Goal: Use online tool/utility: Use online tool/utility

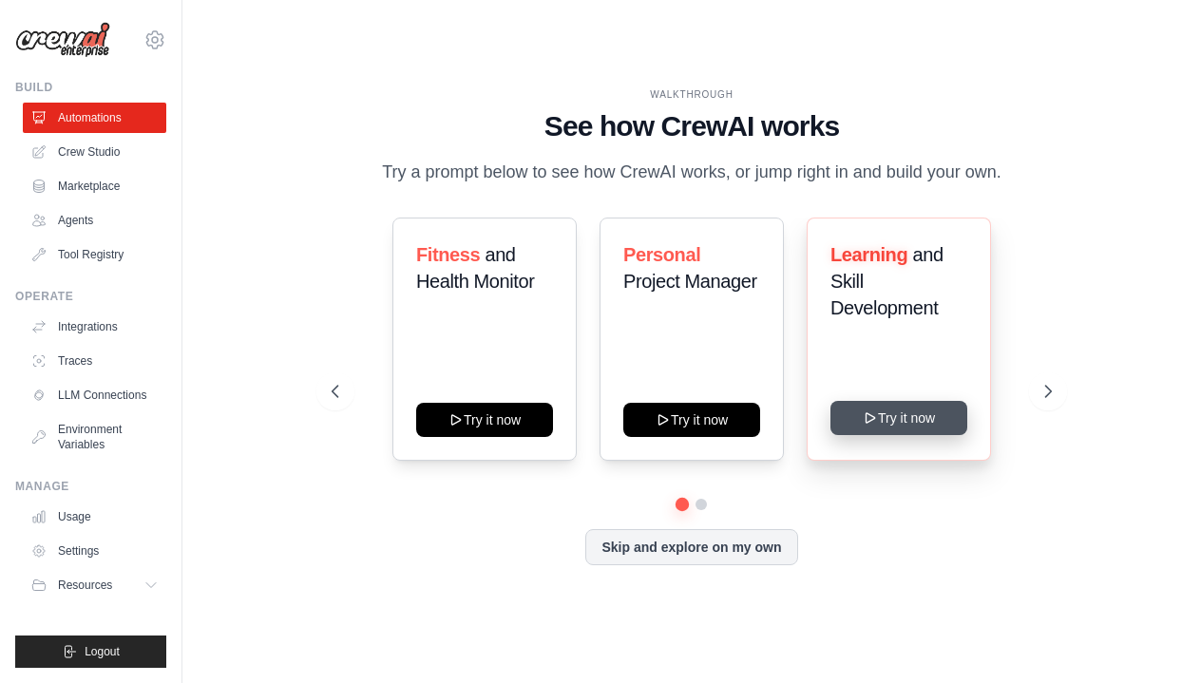
click at [878, 422] on icon at bounding box center [870, 417] width 15 height 15
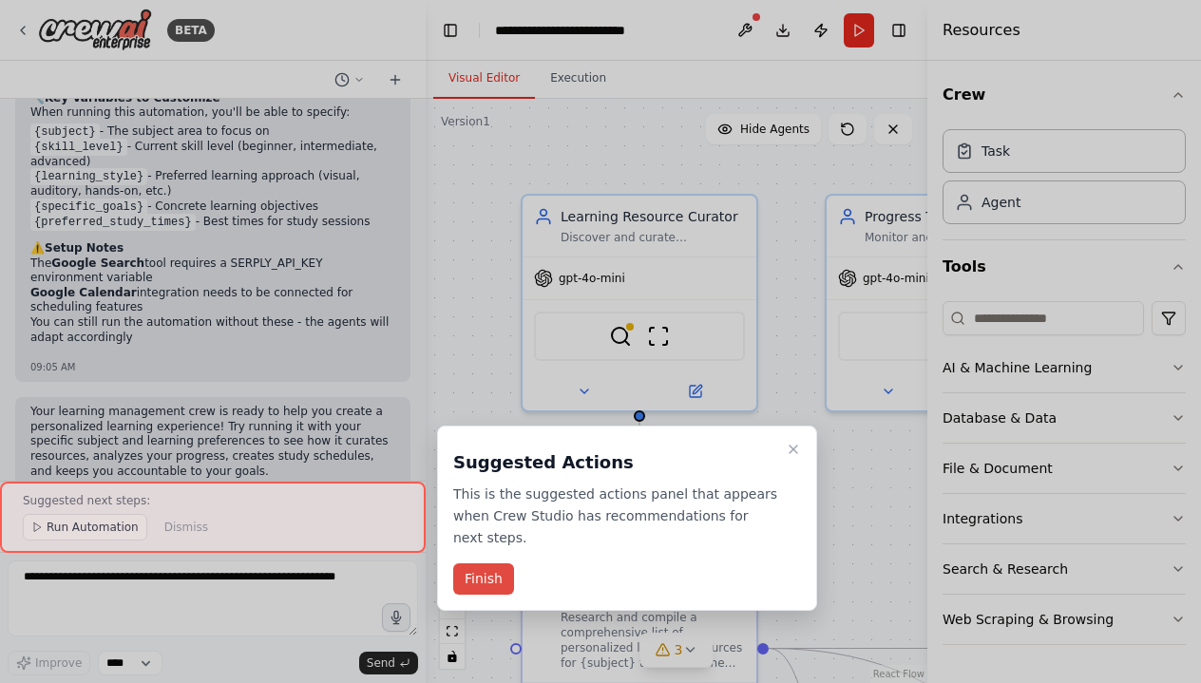
click at [474, 572] on button "Finish" at bounding box center [483, 578] width 61 height 31
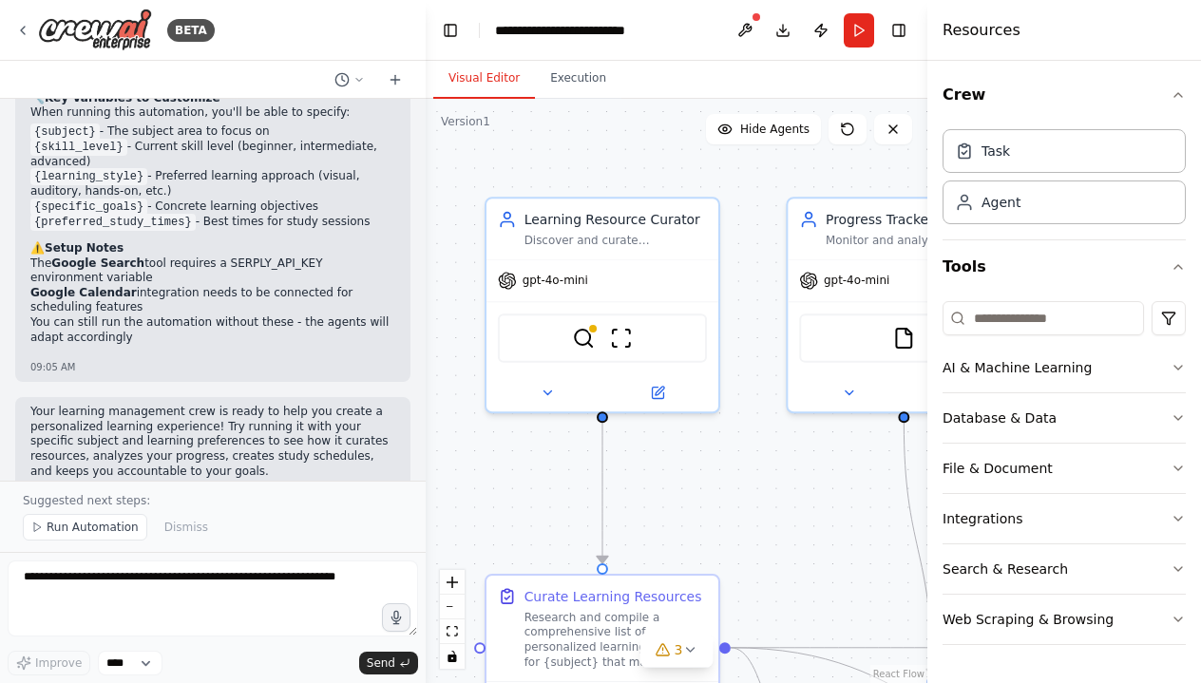
drag, startPoint x: 542, startPoint y: 454, endPoint x: 488, endPoint y: 459, distance: 54.4
click at [488, 459] on div ".deletable-edge-delete-btn { width: 20px; height: 20px; border: 0px solid #ffff…" at bounding box center [677, 391] width 502 height 584
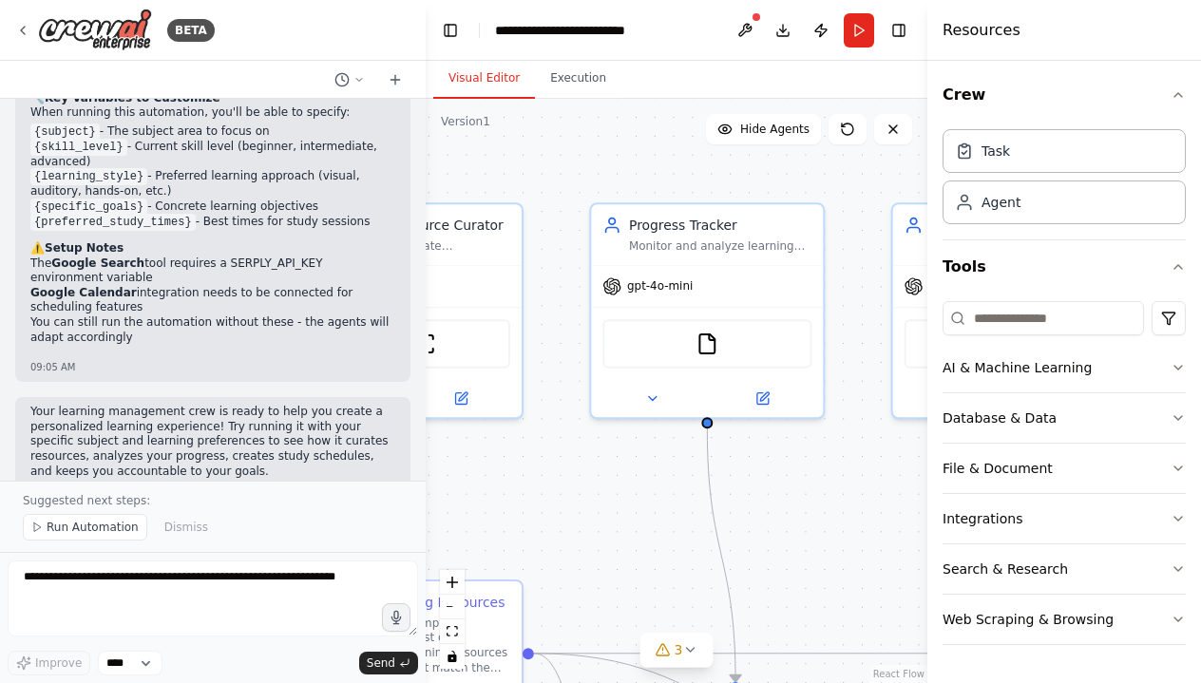
drag, startPoint x: 738, startPoint y: 456, endPoint x: 561, endPoint y: 458, distance: 176.7
click at [561, 458] on div ".deletable-edge-delete-btn { width: 20px; height: 20px; border: 0px solid #ffff…" at bounding box center [677, 391] width 502 height 584
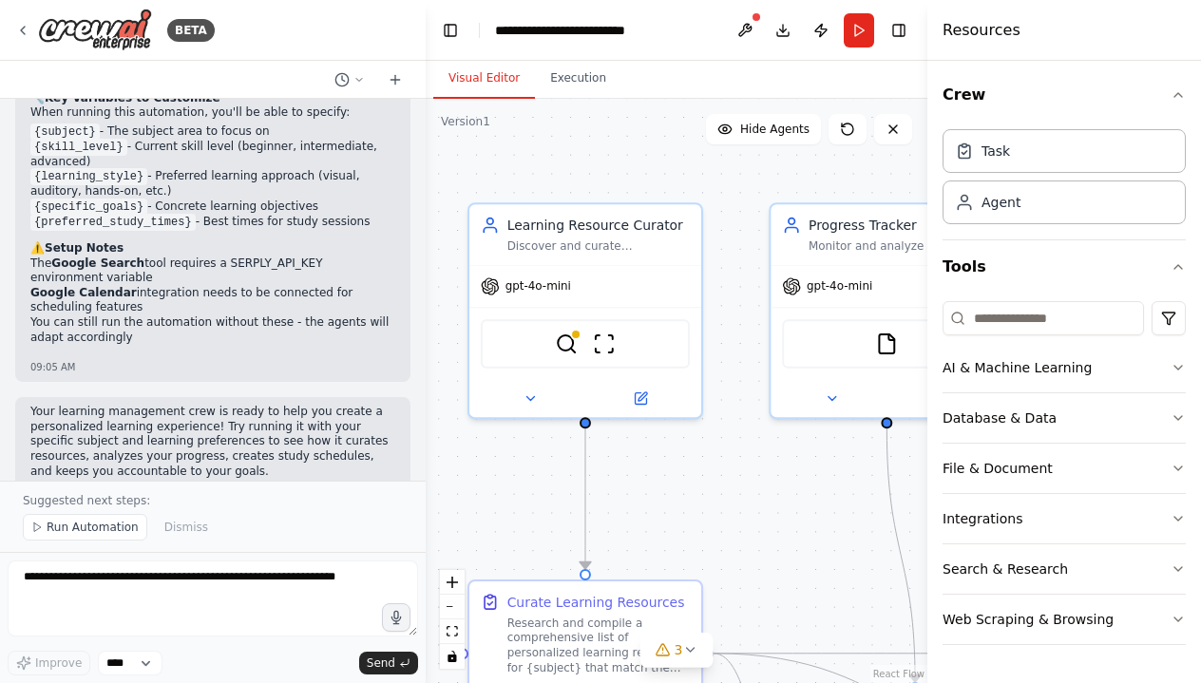
drag, startPoint x: 545, startPoint y: 464, endPoint x: 730, endPoint y: 466, distance: 184.3
click at [730, 466] on div ".deletable-edge-delete-btn { width: 20px; height: 20px; border: 0px solid #ffff…" at bounding box center [677, 391] width 502 height 584
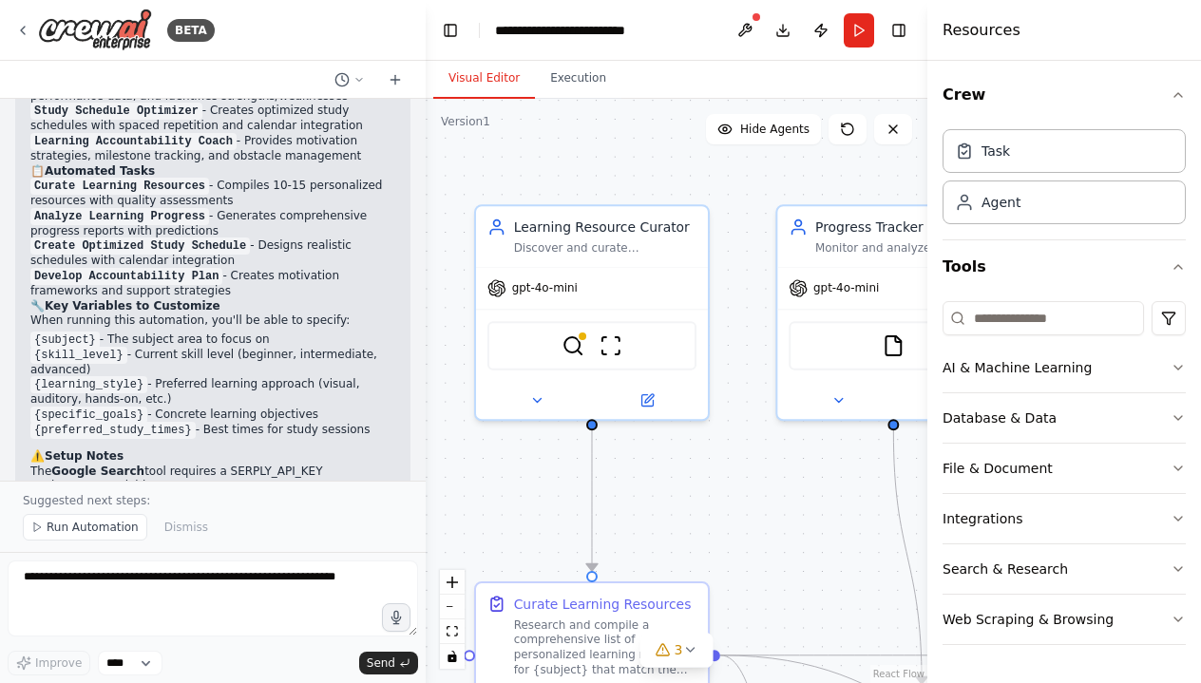
scroll to position [1482, 0]
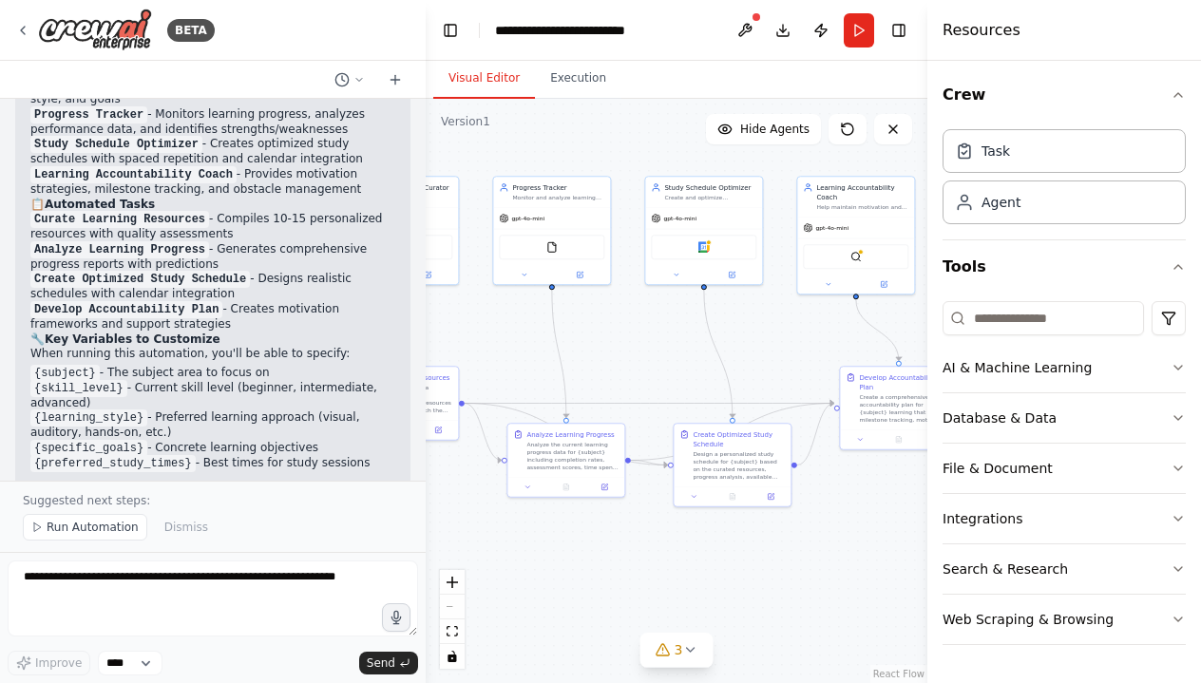
drag, startPoint x: 699, startPoint y: 531, endPoint x: 467, endPoint y: 339, distance: 300.9
click at [467, 339] on div ".deletable-edge-delete-btn { width: 20px; height: 20px; border: 0px solid #ffff…" at bounding box center [677, 391] width 502 height 584
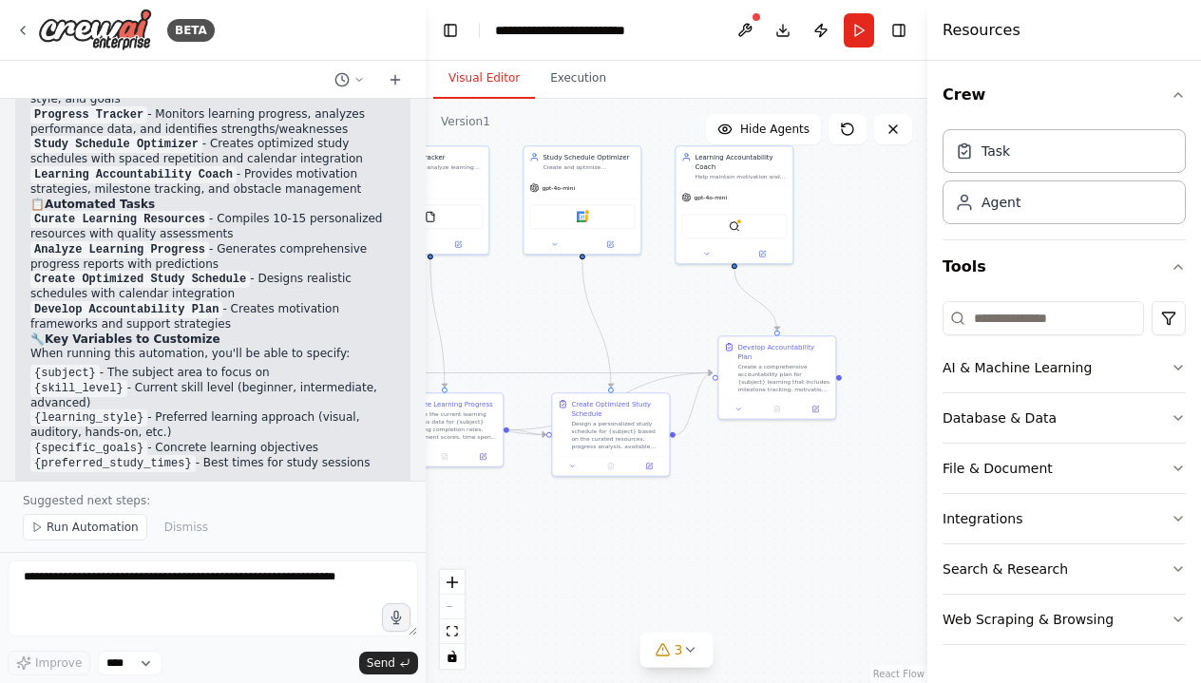
drag, startPoint x: 635, startPoint y: 332, endPoint x: 662, endPoint y: 337, distance: 28.1
click at [662, 337] on div ".deletable-edge-delete-btn { width: 20px; height: 20px; border: 0px solid #ffff…" at bounding box center [677, 391] width 502 height 584
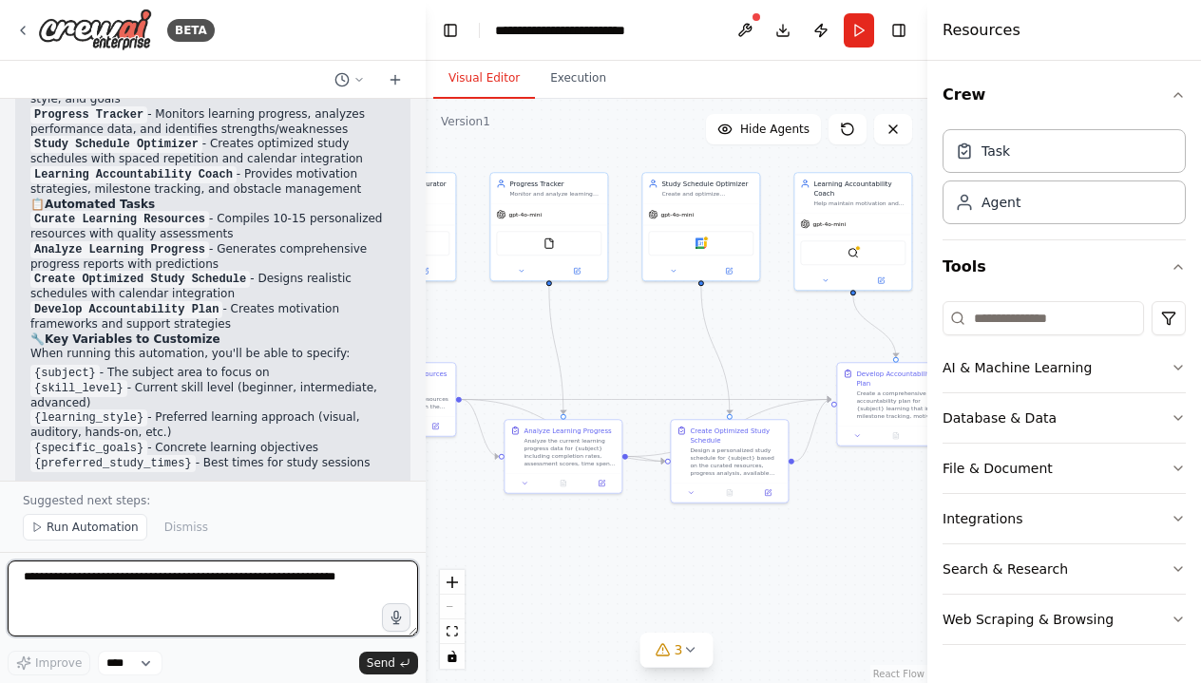
click at [248, 580] on textarea at bounding box center [213, 599] width 410 height 76
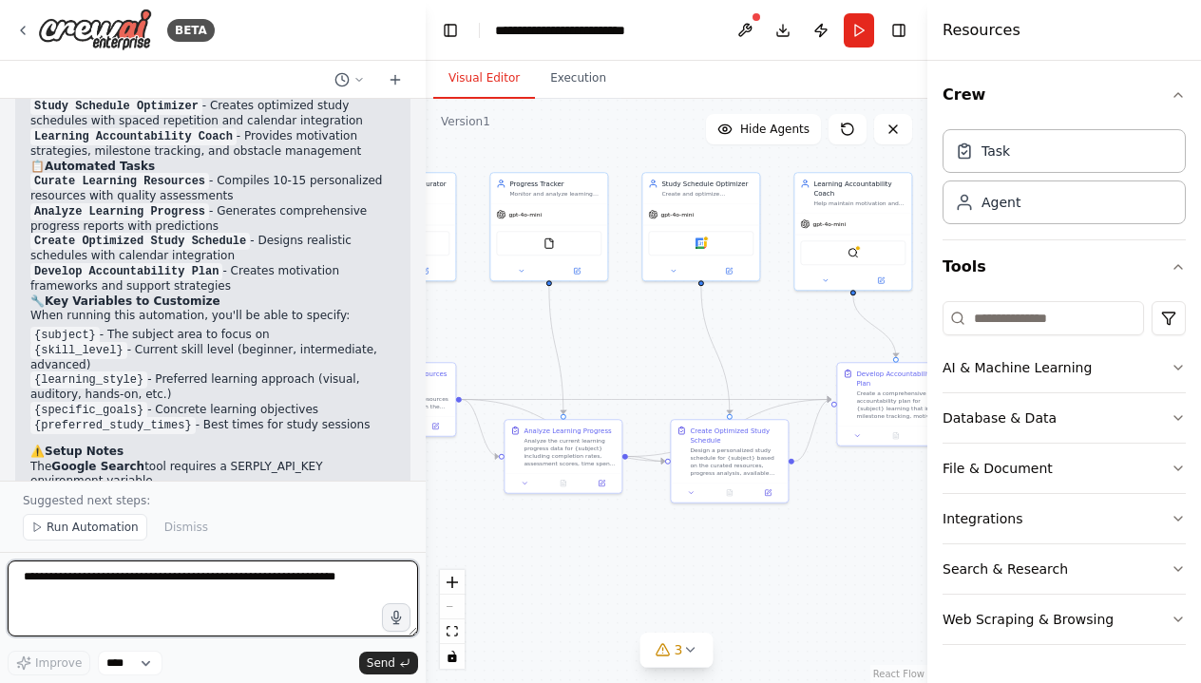
scroll to position [1524, 0]
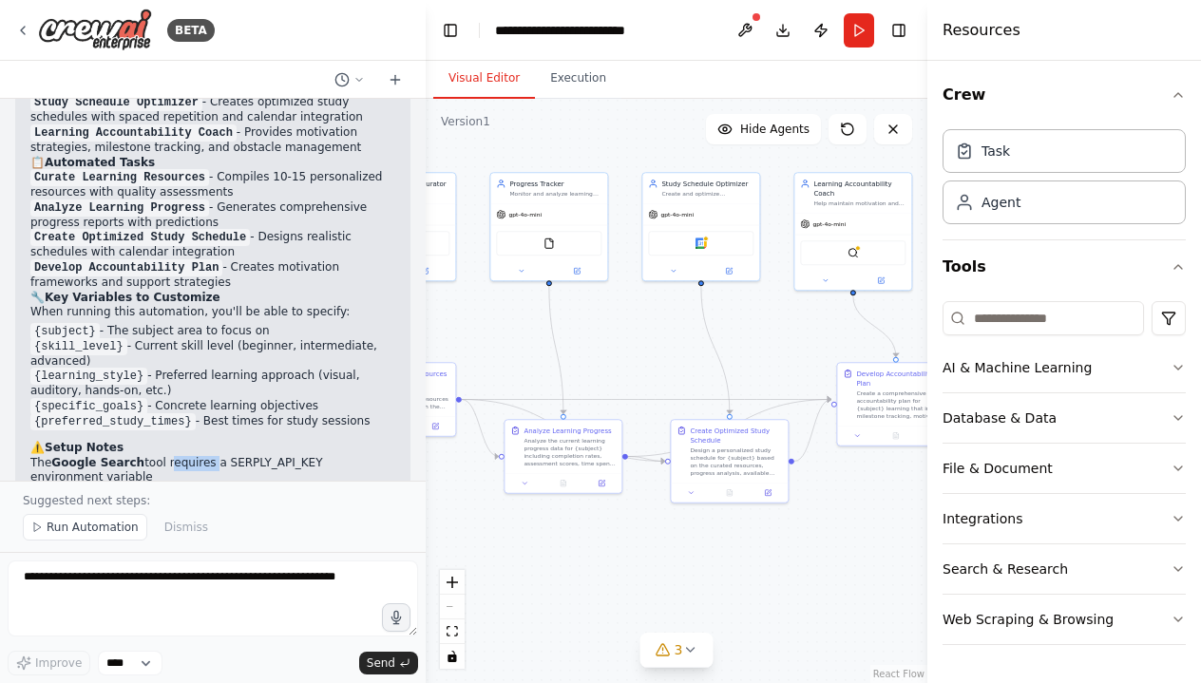
drag, startPoint x: 166, startPoint y: 427, endPoint x: 207, endPoint y: 427, distance: 40.9
click at [207, 456] on li "The Google Search tool requires a SERPLY_API_KEY environment variable" at bounding box center [212, 470] width 365 height 29
click at [211, 456] on li "The Google Search tool requires a SERPLY_API_KEY environment variable" at bounding box center [212, 470] width 365 height 29
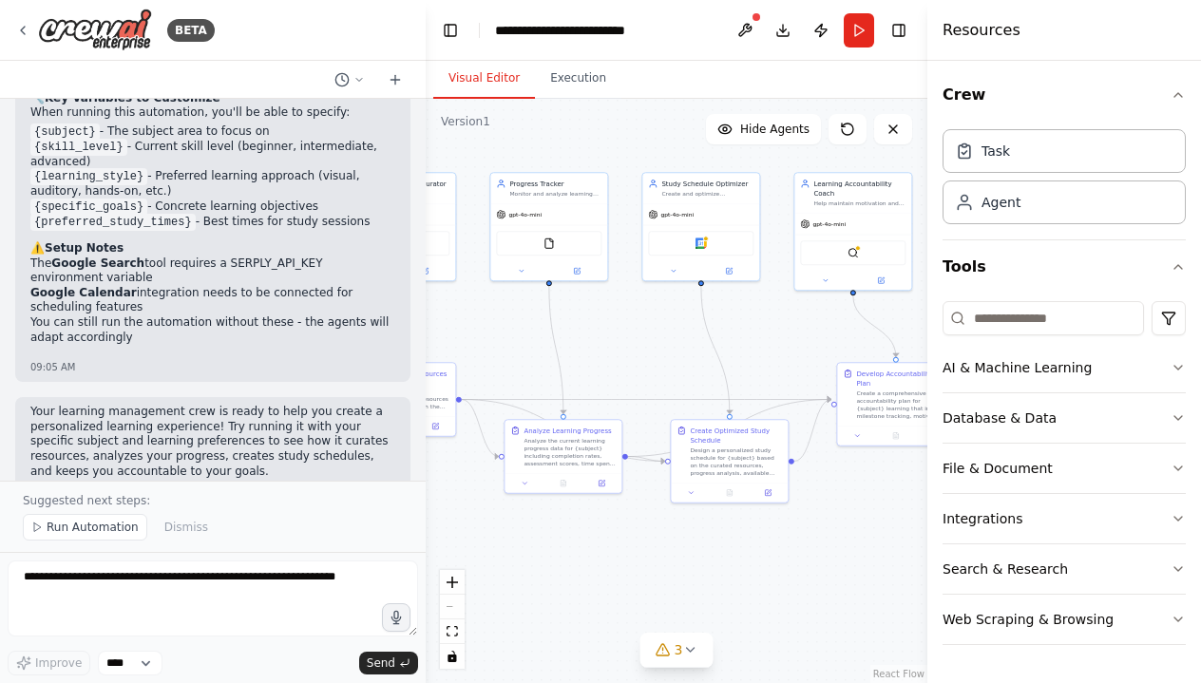
scroll to position [0, 0]
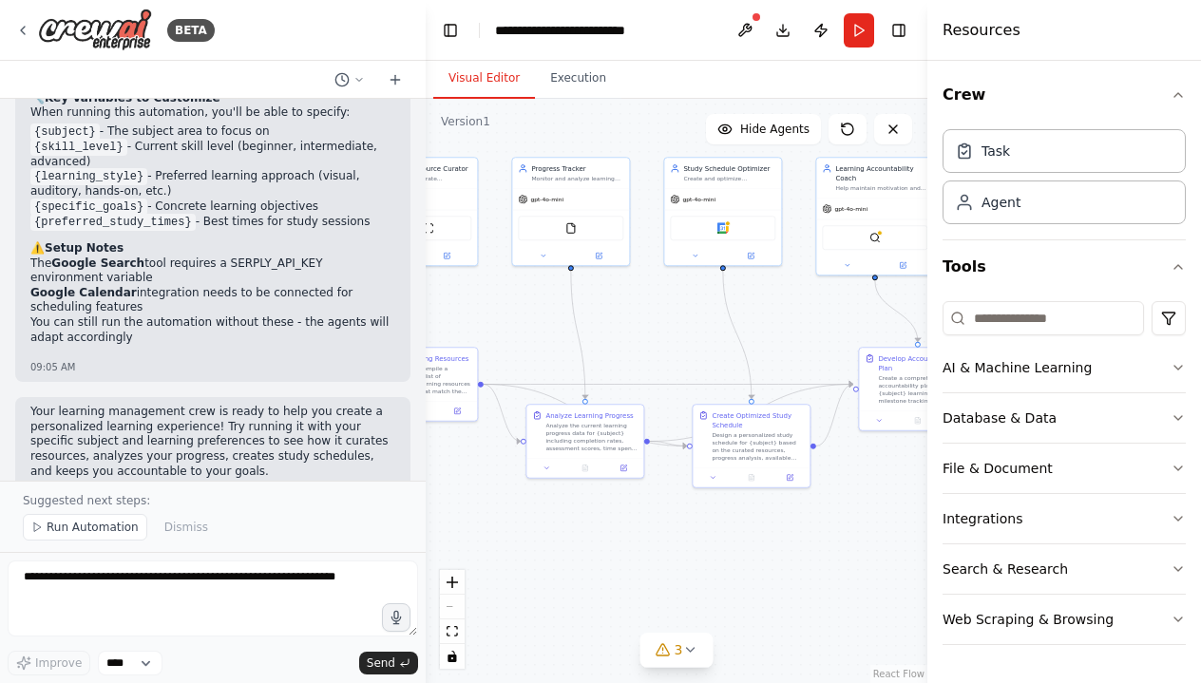
drag, startPoint x: 599, startPoint y: 361, endPoint x: 640, endPoint y: 338, distance: 47.6
click at [640, 338] on div ".deletable-edge-delete-btn { width: 20px; height: 20px; border: 0px solid #ffff…" at bounding box center [677, 391] width 502 height 584
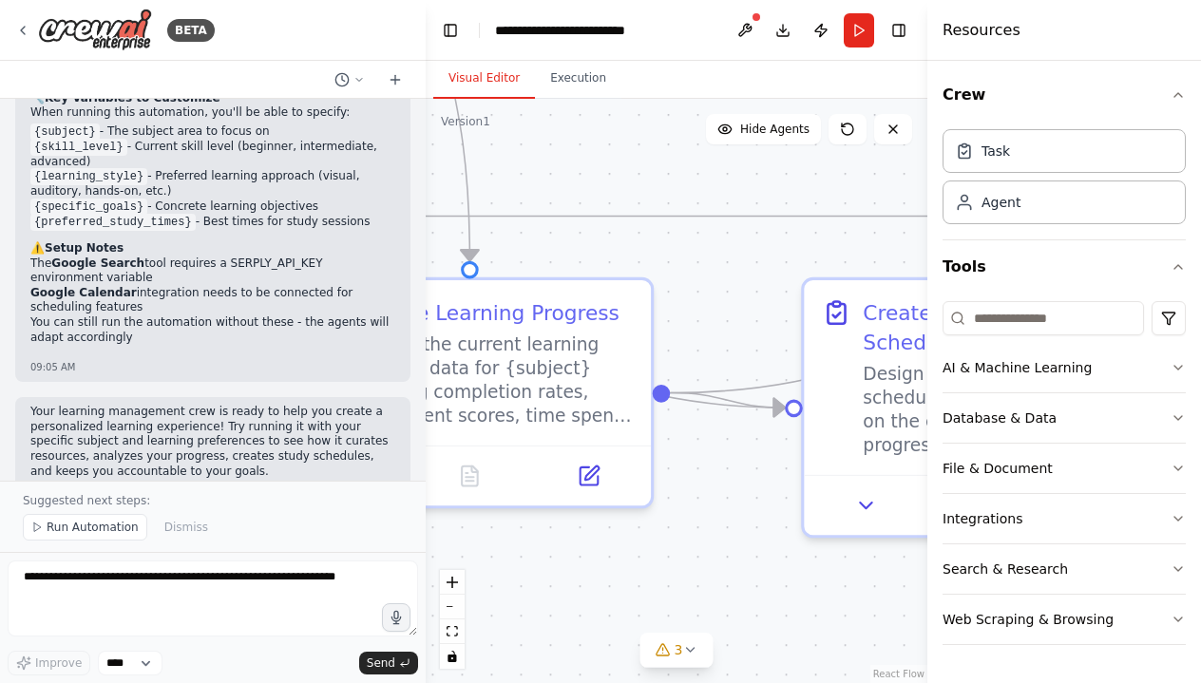
drag, startPoint x: 806, startPoint y: 467, endPoint x: 748, endPoint y: 448, distance: 61.0
click at [745, 447] on div ".deletable-edge-delete-btn { width: 20px; height: 20px; border: 0px solid #ffff…" at bounding box center [677, 391] width 502 height 584
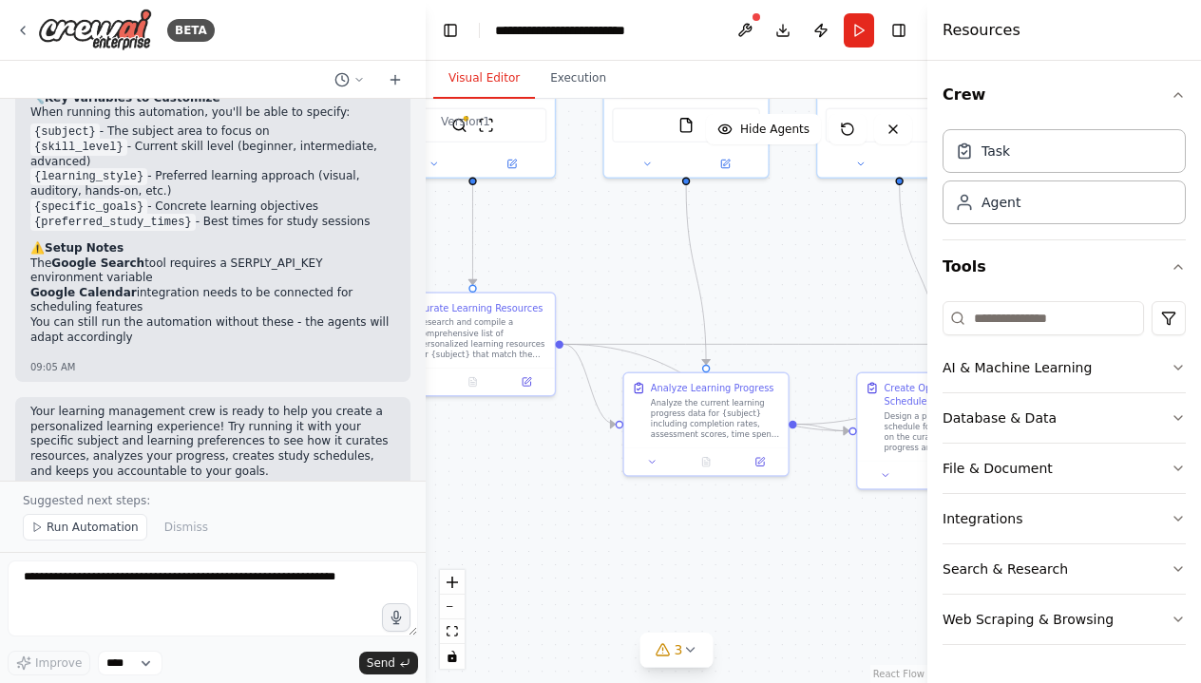
drag, startPoint x: 702, startPoint y: 582, endPoint x: 781, endPoint y: 553, distance: 84.2
click at [781, 553] on div ".deletable-edge-delete-btn { width: 20px; height: 20px; border: 0px solid #ffff…" at bounding box center [677, 391] width 502 height 584
click at [1163, 416] on button "Database & Data" at bounding box center [1063, 417] width 243 height 49
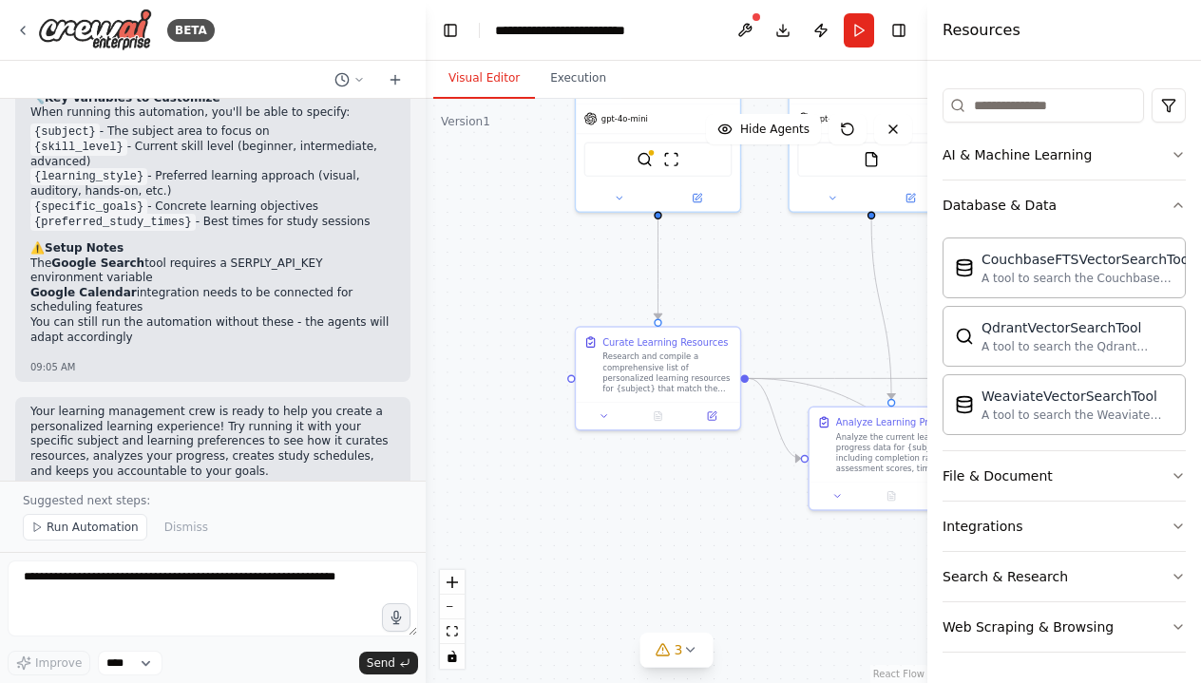
drag, startPoint x: 720, startPoint y: 525, endPoint x: 906, endPoint y: 557, distance: 188.8
click at [905, 559] on div ".deletable-edge-delete-btn { width: 20px; height: 20px; border: 0px solid #ffff…" at bounding box center [677, 391] width 502 height 584
click at [335, 591] on textarea at bounding box center [213, 599] width 410 height 76
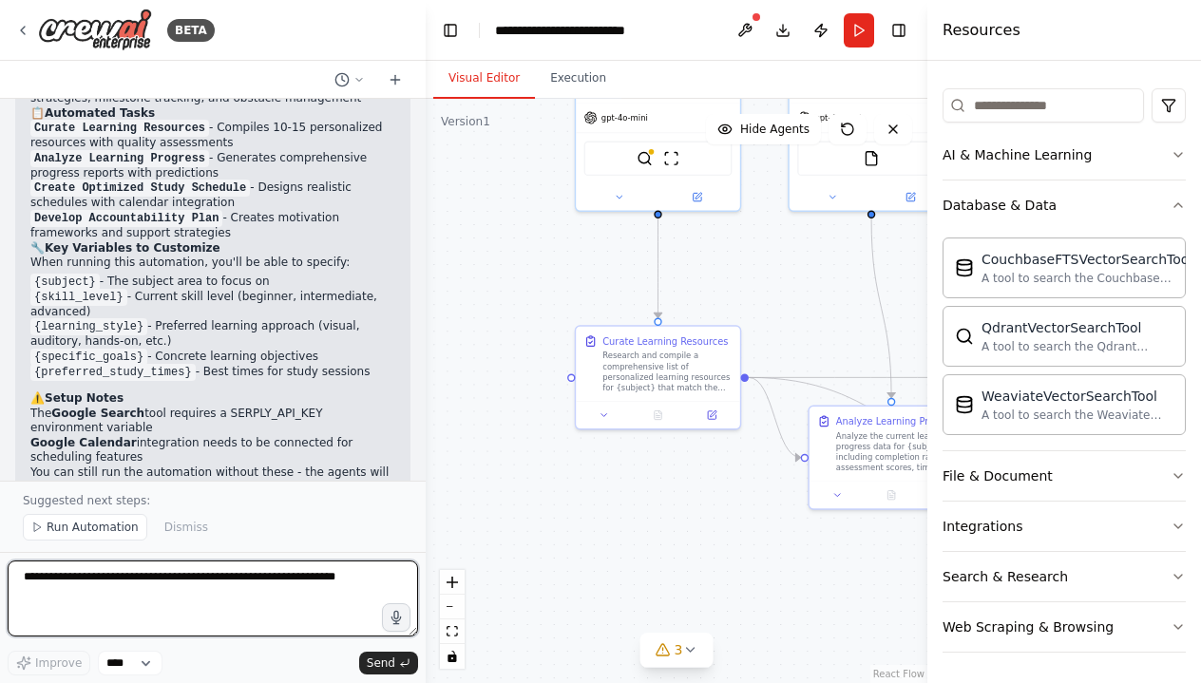
scroll to position [1280, 0]
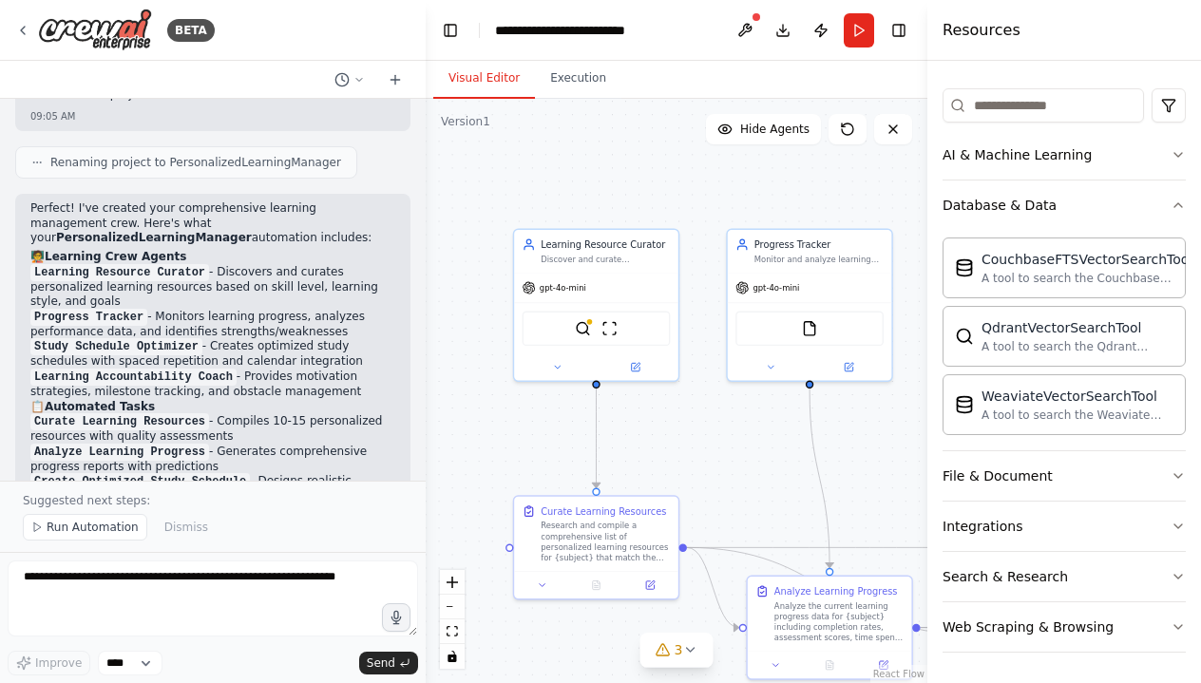
drag, startPoint x: 533, startPoint y: 248, endPoint x: 471, endPoint y: 419, distance: 181.8
click at [471, 419] on div ".deletable-edge-delete-btn { width: 20px; height: 20px; border: 0px solid #ffff…" at bounding box center [677, 391] width 502 height 584
click at [566, 291] on span "gpt-4o-mini" at bounding box center [563, 286] width 47 height 10
